Goal: Task Accomplishment & Management: Manage account settings

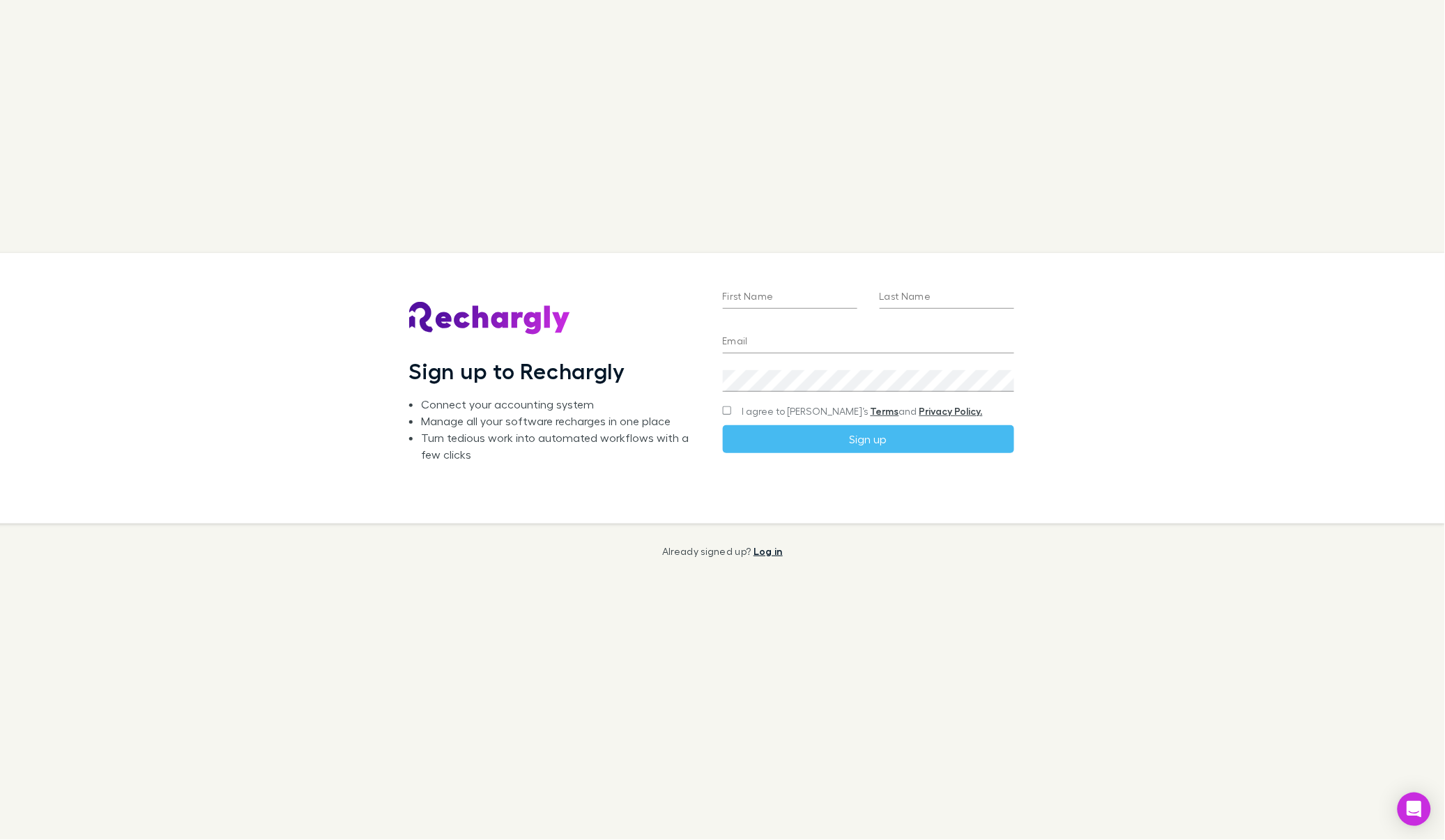
click at [773, 551] on link "Log in" at bounding box center [768, 551] width 29 height 12
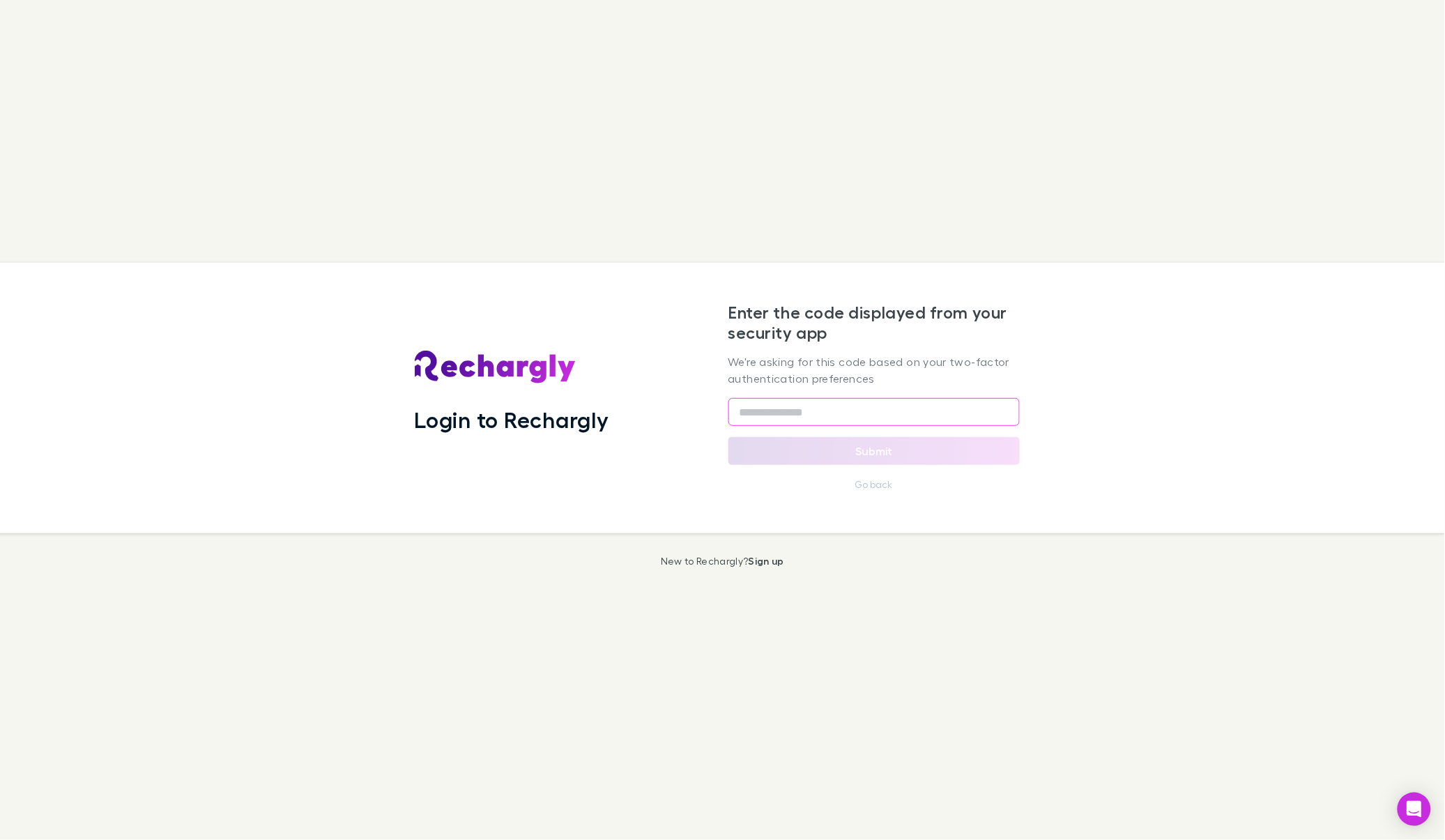
click at [800, 405] on input "text" at bounding box center [874, 412] width 291 height 28
